Goal: Task Accomplishment & Management: Manage account settings

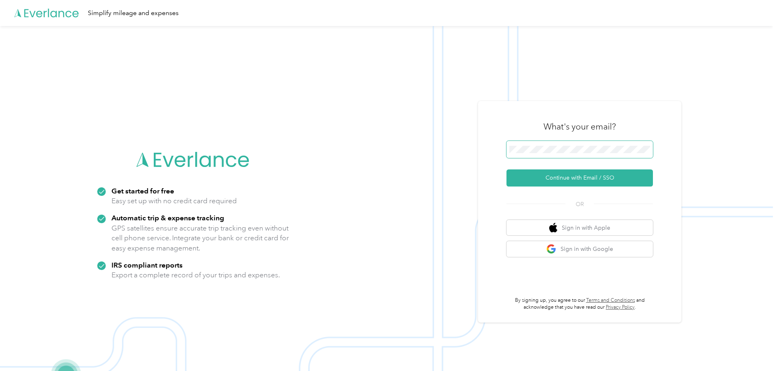
click at [551, 151] on span at bounding box center [580, 149] width 147 height 17
click at [569, 179] on button "Continue with Email / SSO" at bounding box center [580, 177] width 147 height 17
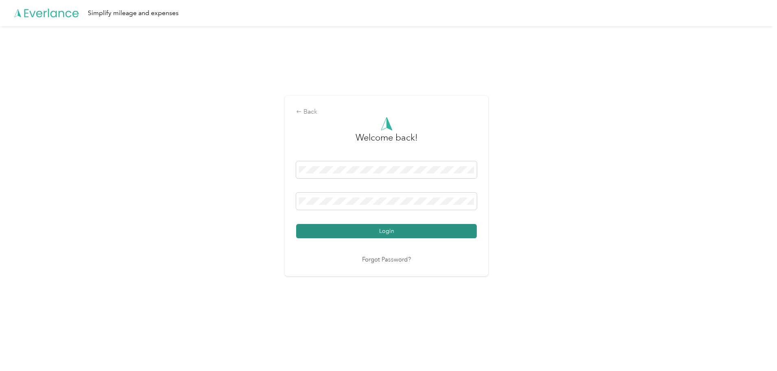
click at [458, 232] on button "Login" at bounding box center [386, 231] width 181 height 14
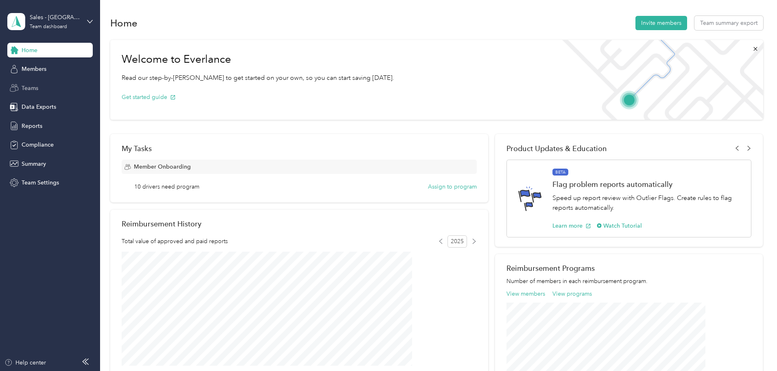
click at [32, 86] on span "Teams" at bounding box center [30, 88] width 17 height 9
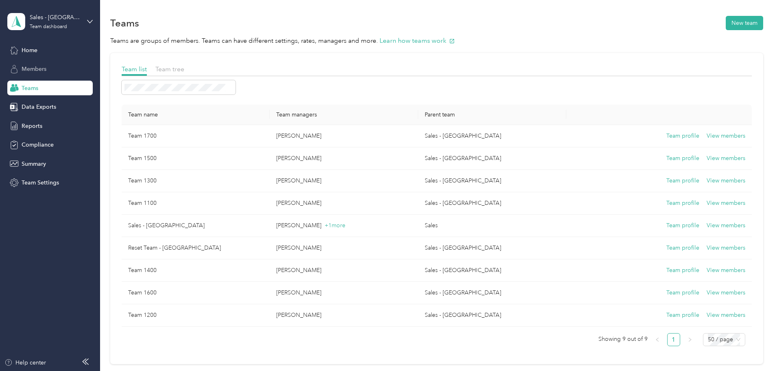
click at [35, 68] on span "Members" at bounding box center [34, 69] width 25 height 9
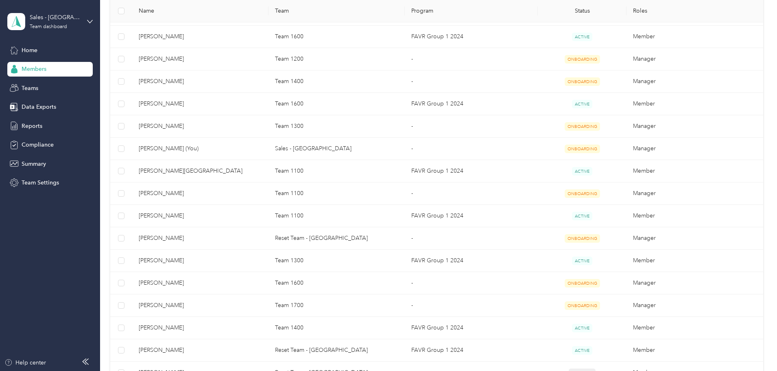
scroll to position [524, 0]
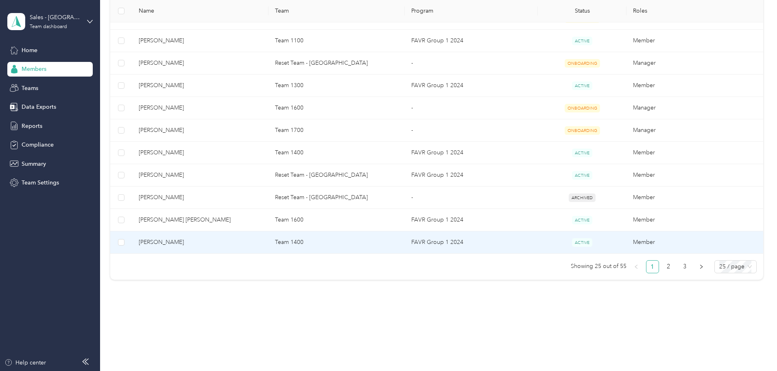
click at [212, 241] on span "[PERSON_NAME]" at bounding box center [200, 242] width 123 height 9
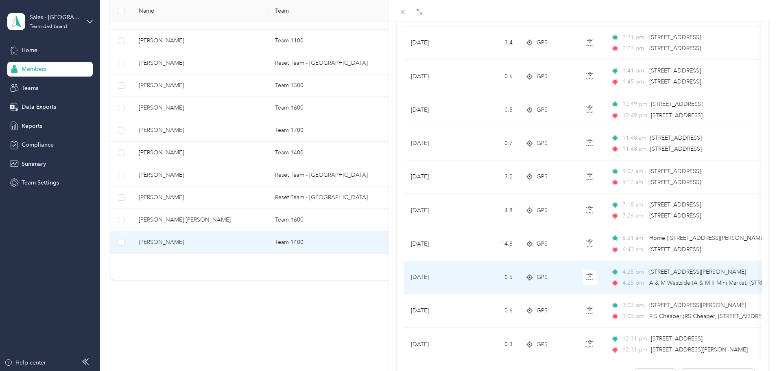
scroll to position [610, 0]
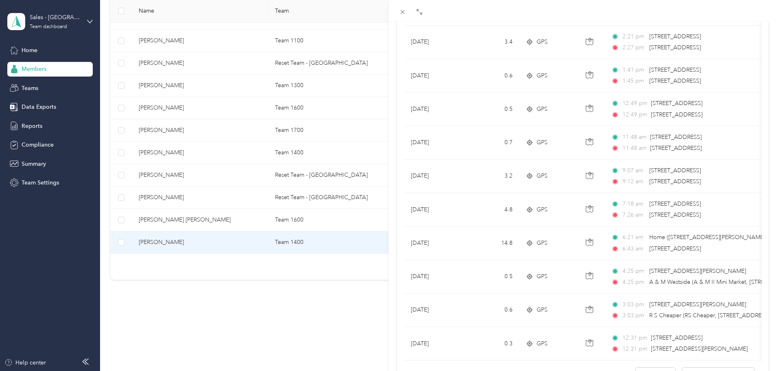
click at [337, 292] on div "[PERSON_NAME] Archive Trips Expenses Reports Member info Program Rates Work hou…" at bounding box center [388, 185] width 777 height 371
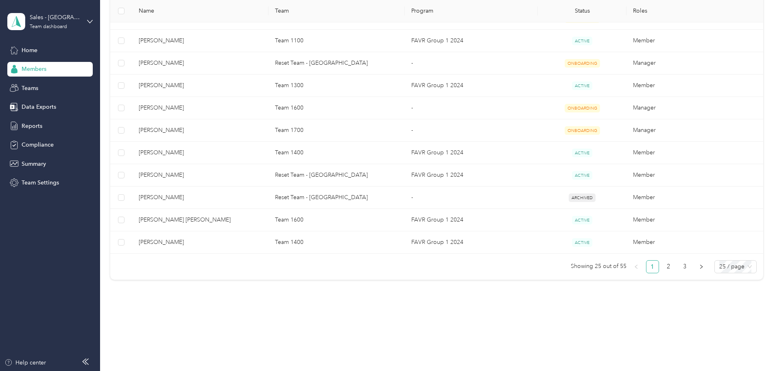
scroll to position [39, 0]
